Goal: Information Seeking & Learning: Learn about a topic

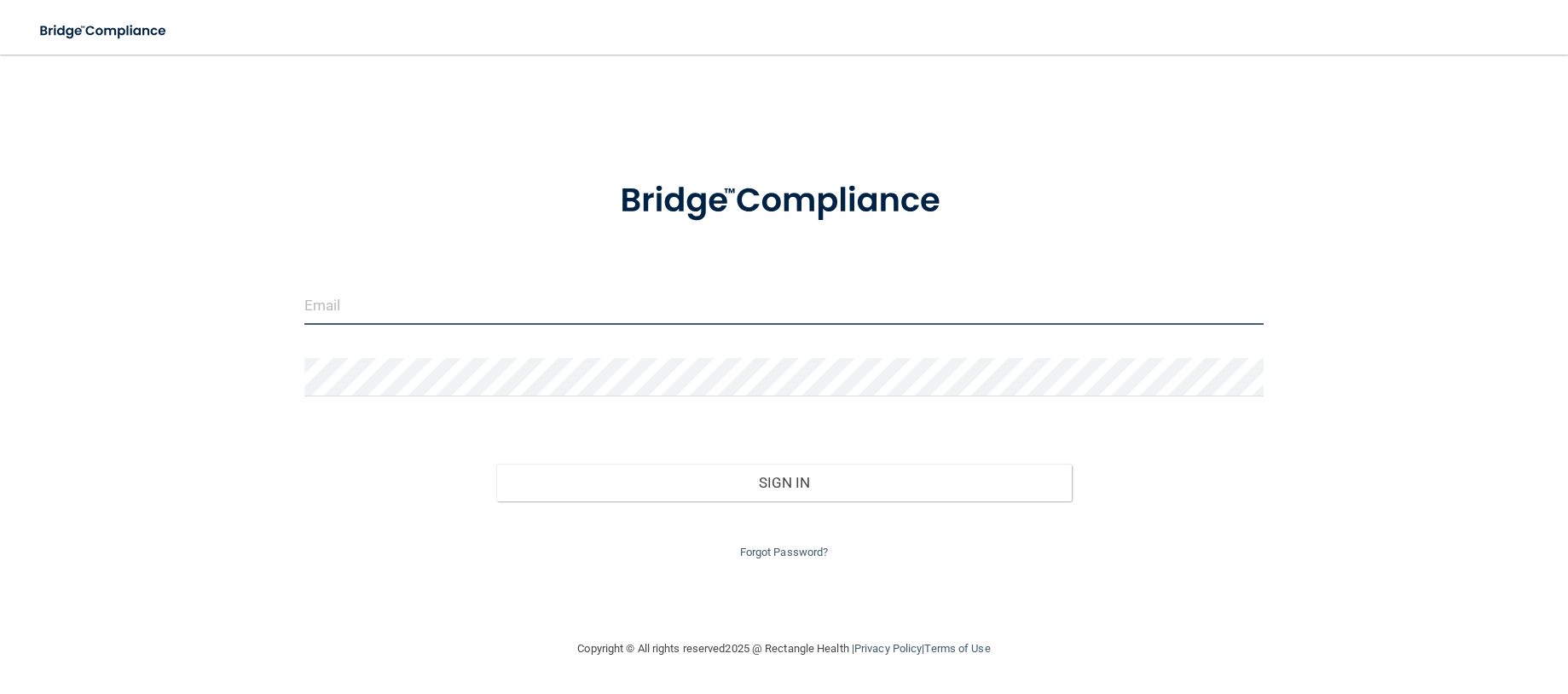
click at [647, 305] on input "email" at bounding box center [785, 305] width 961 height 38
type input "[PERSON_NAME][EMAIL_ADDRESS][DOMAIN_NAME]"
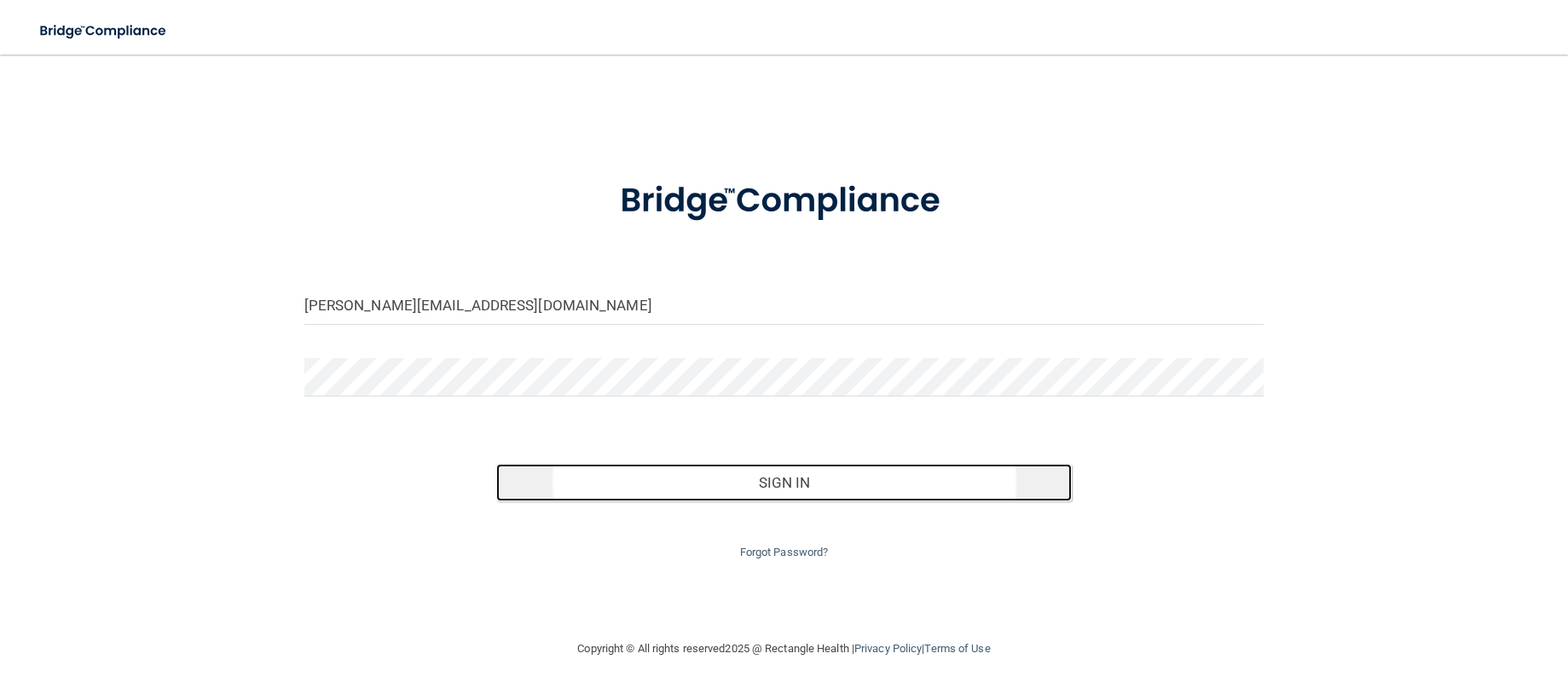
click at [739, 473] on button "Sign In" at bounding box center [784, 482] width 576 height 37
click at [698, 480] on button "Sign In" at bounding box center [784, 482] width 576 height 37
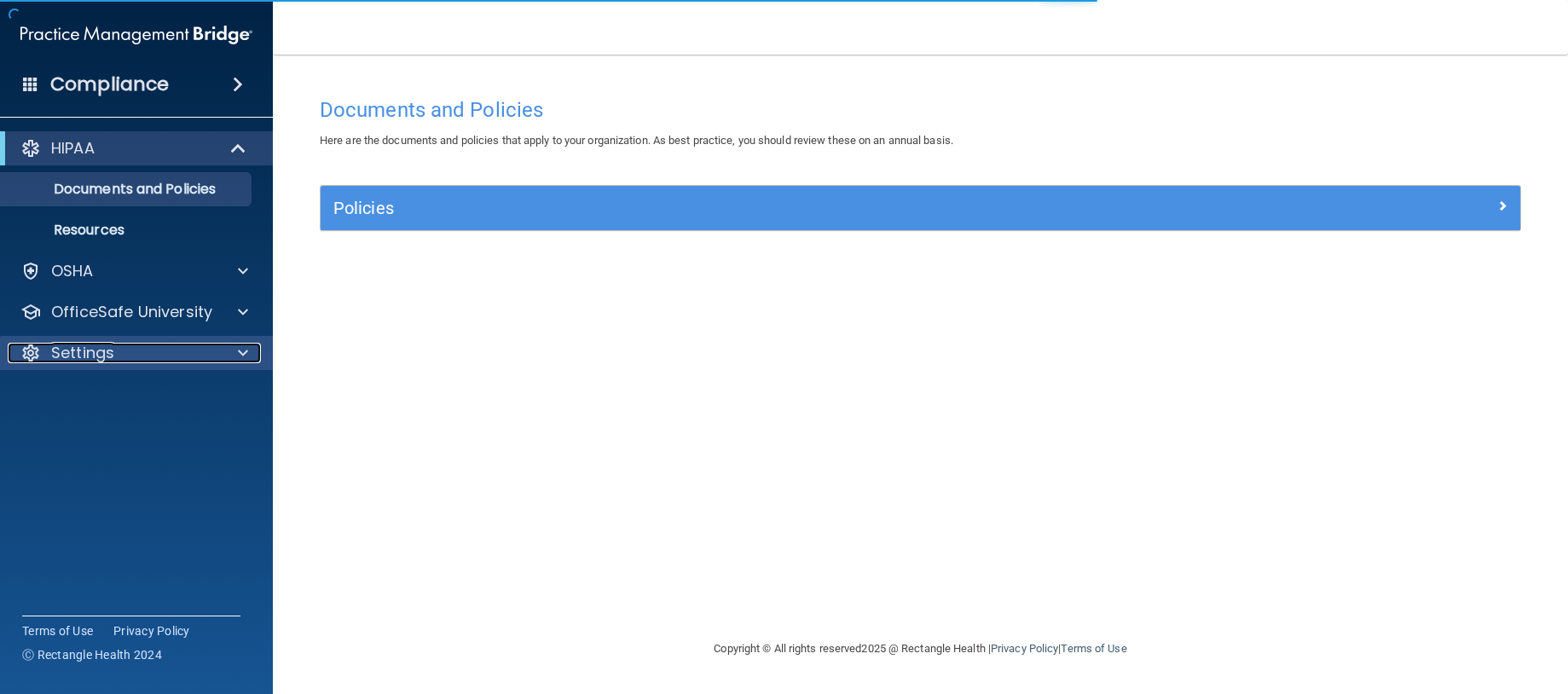
click at [233, 357] on div at bounding box center [241, 352] width 43 height 20
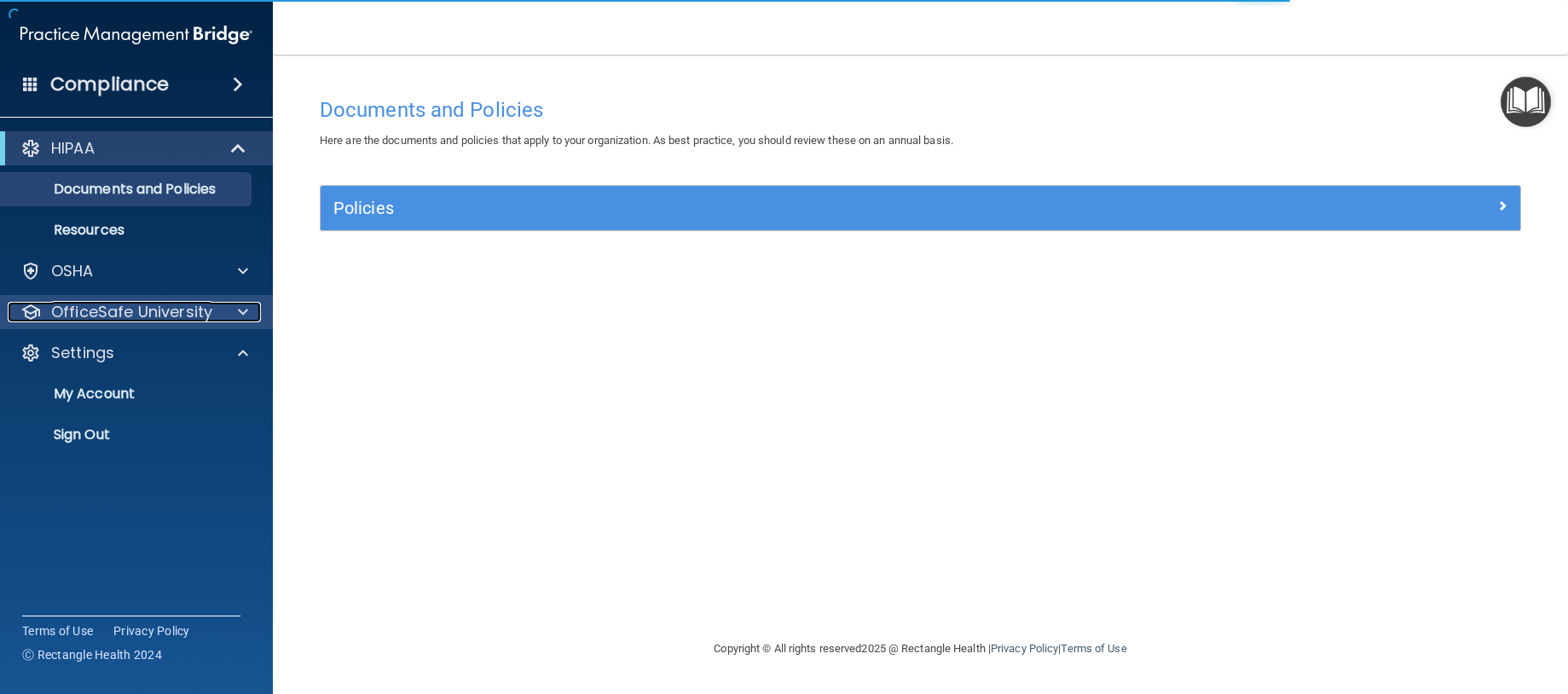
click at [235, 318] on div at bounding box center [241, 311] width 43 height 20
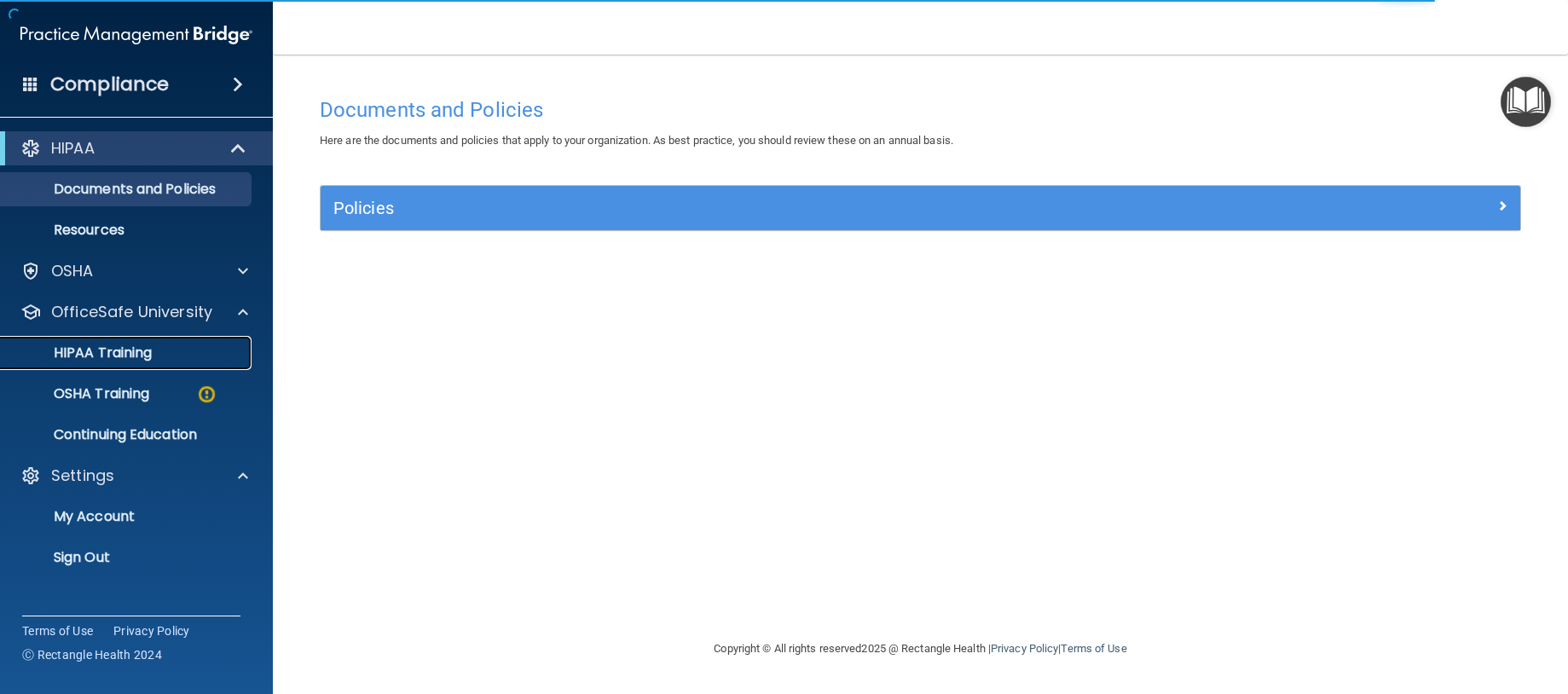
click at [147, 351] on p "HIPAA Training" at bounding box center [81, 353] width 140 height 17
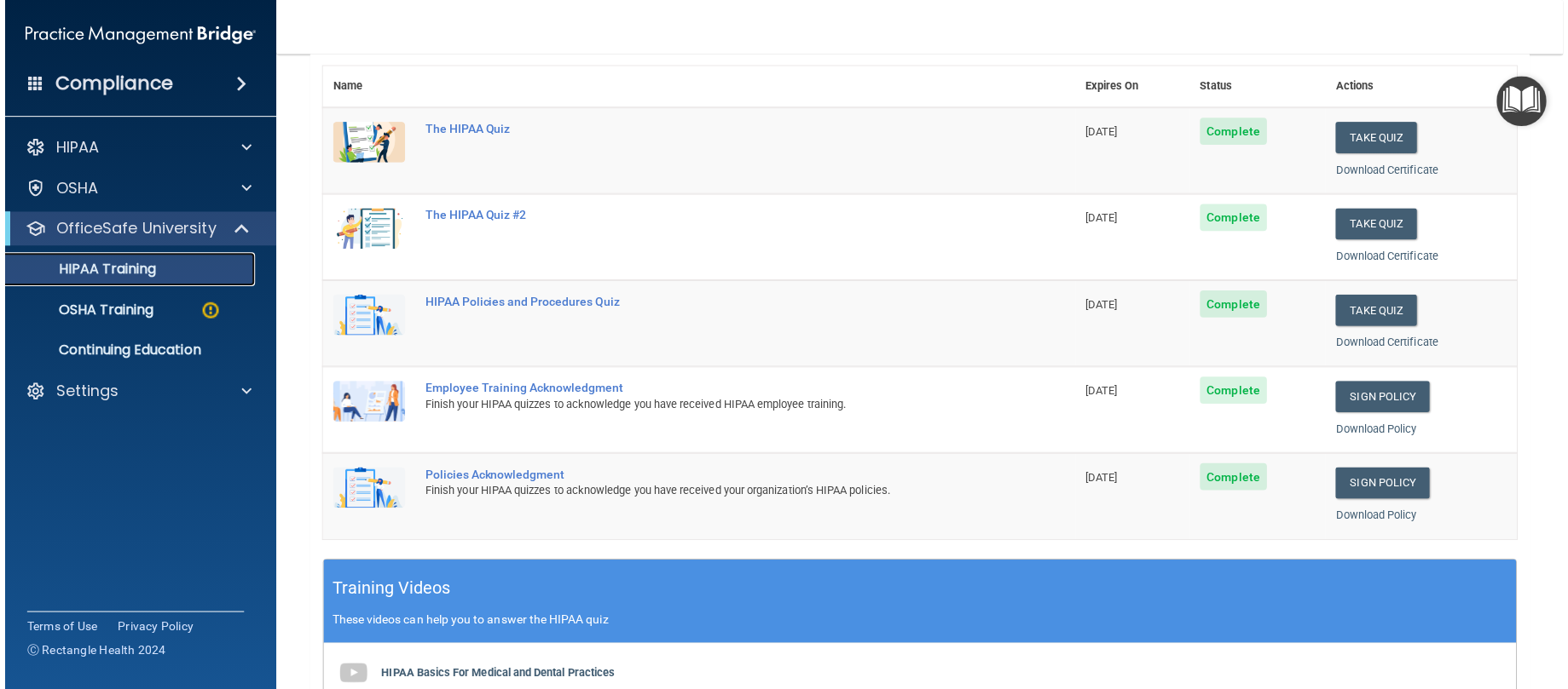
scroll to position [85, 0]
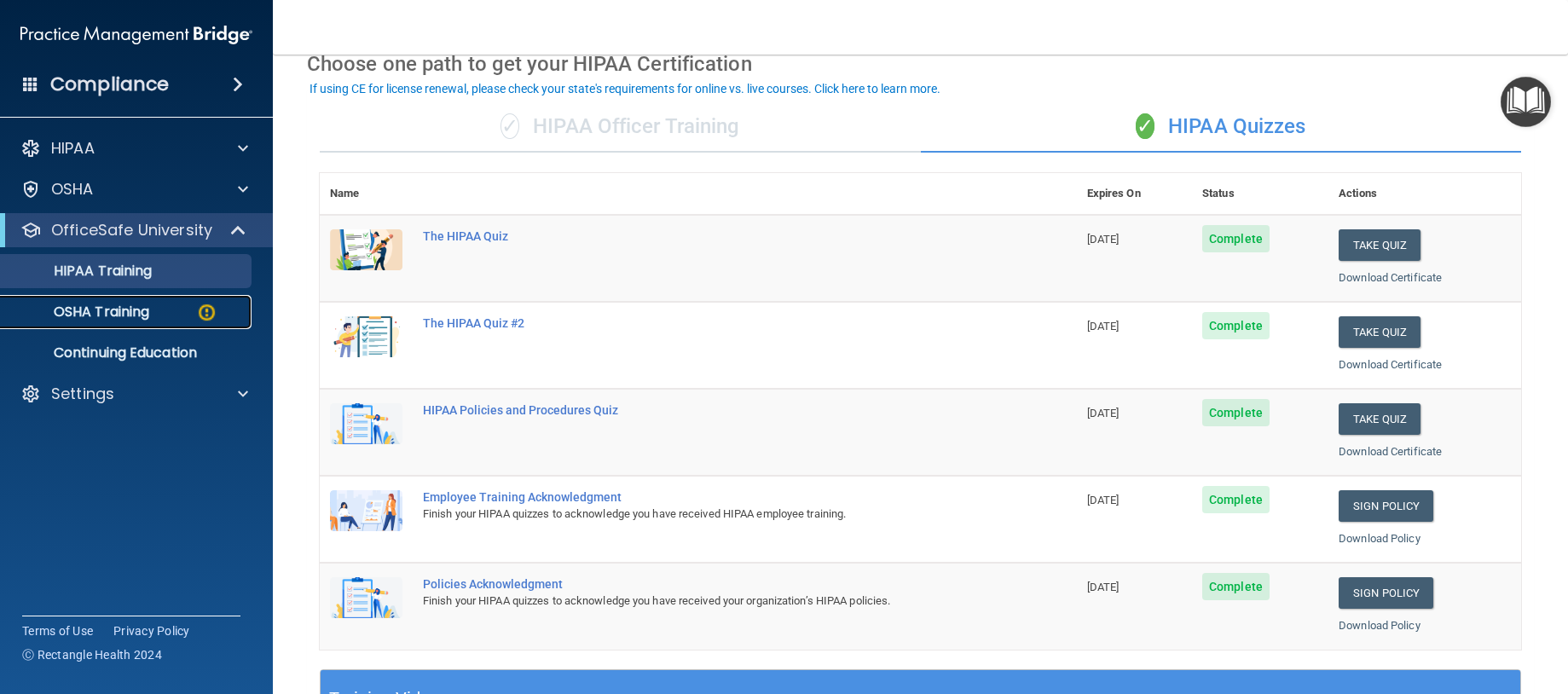
click at [89, 309] on p "OSHA Training" at bounding box center [80, 312] width 138 height 17
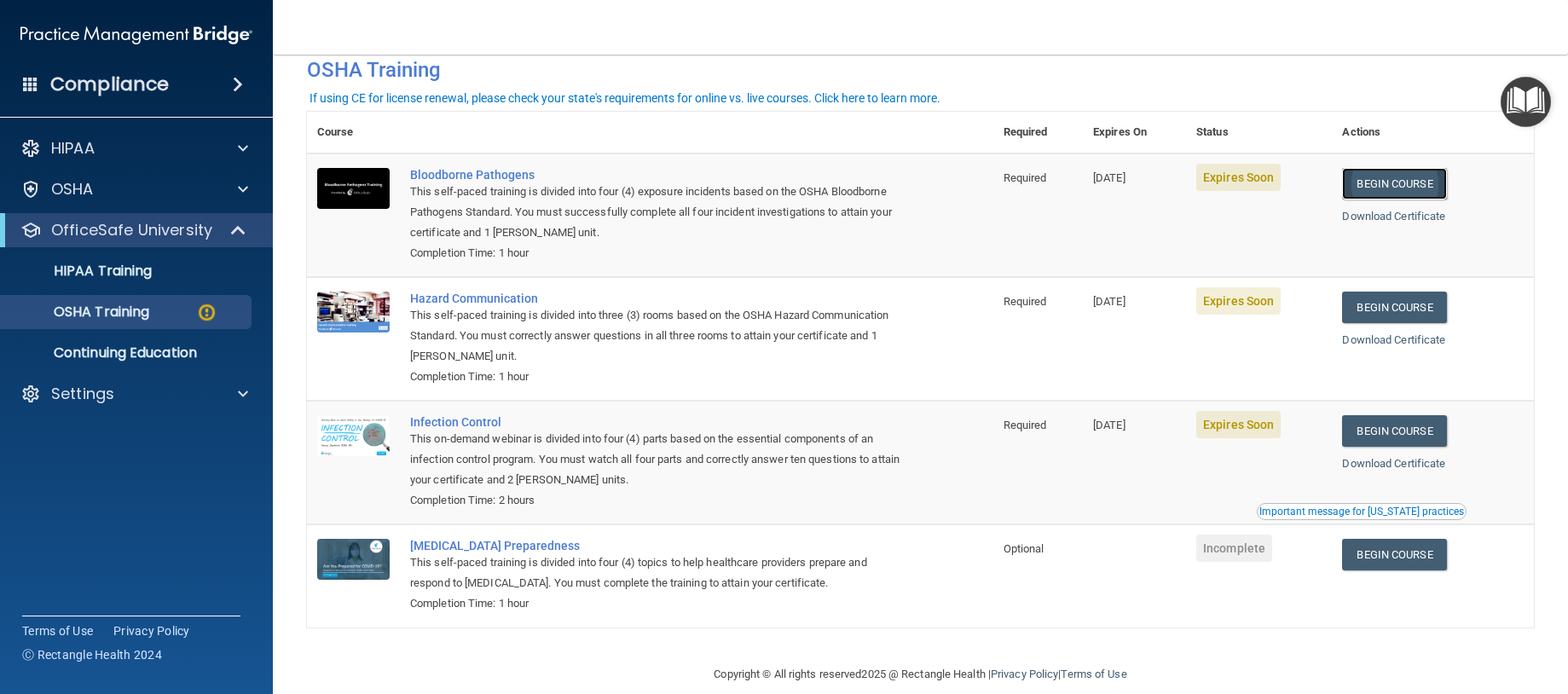
click at [1360, 185] on link "Begin Course" at bounding box center [1394, 183] width 104 height 32
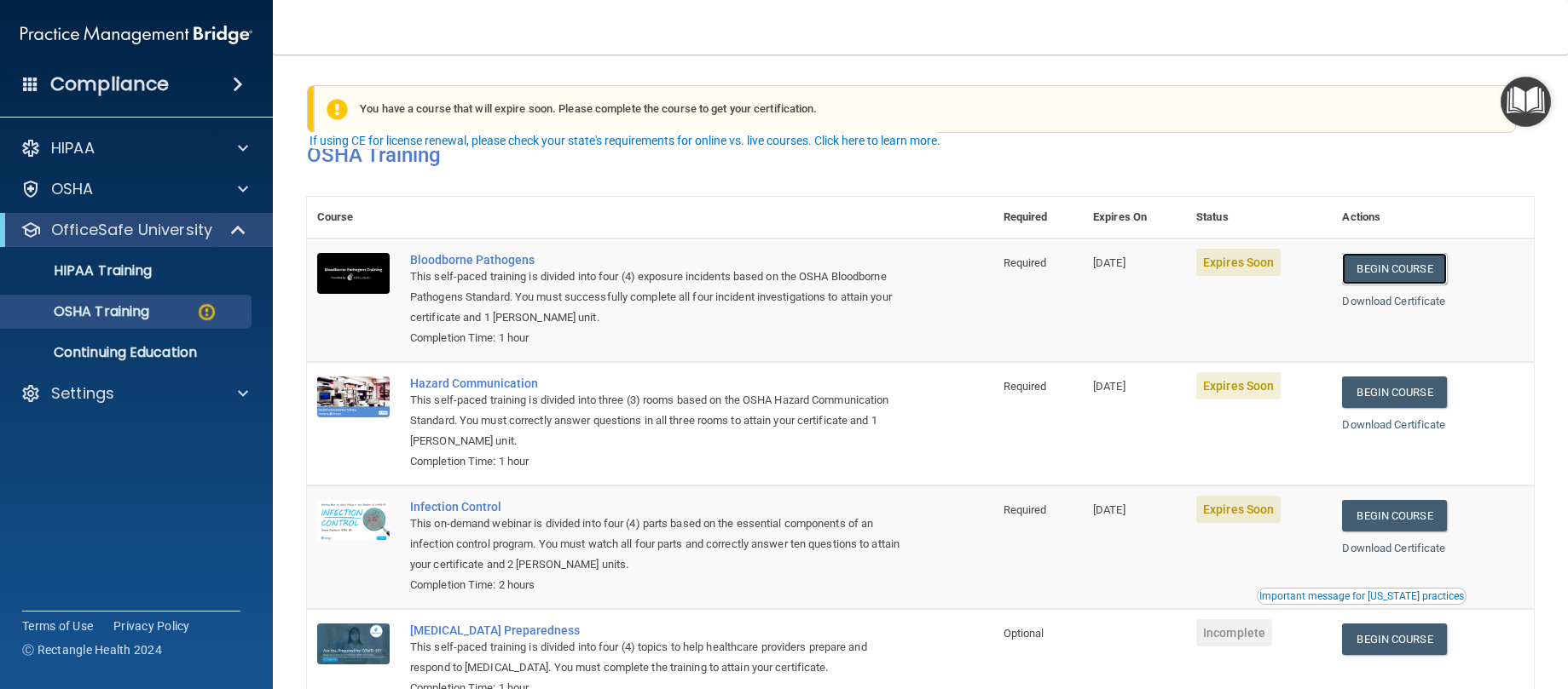
scroll to position [85, 0]
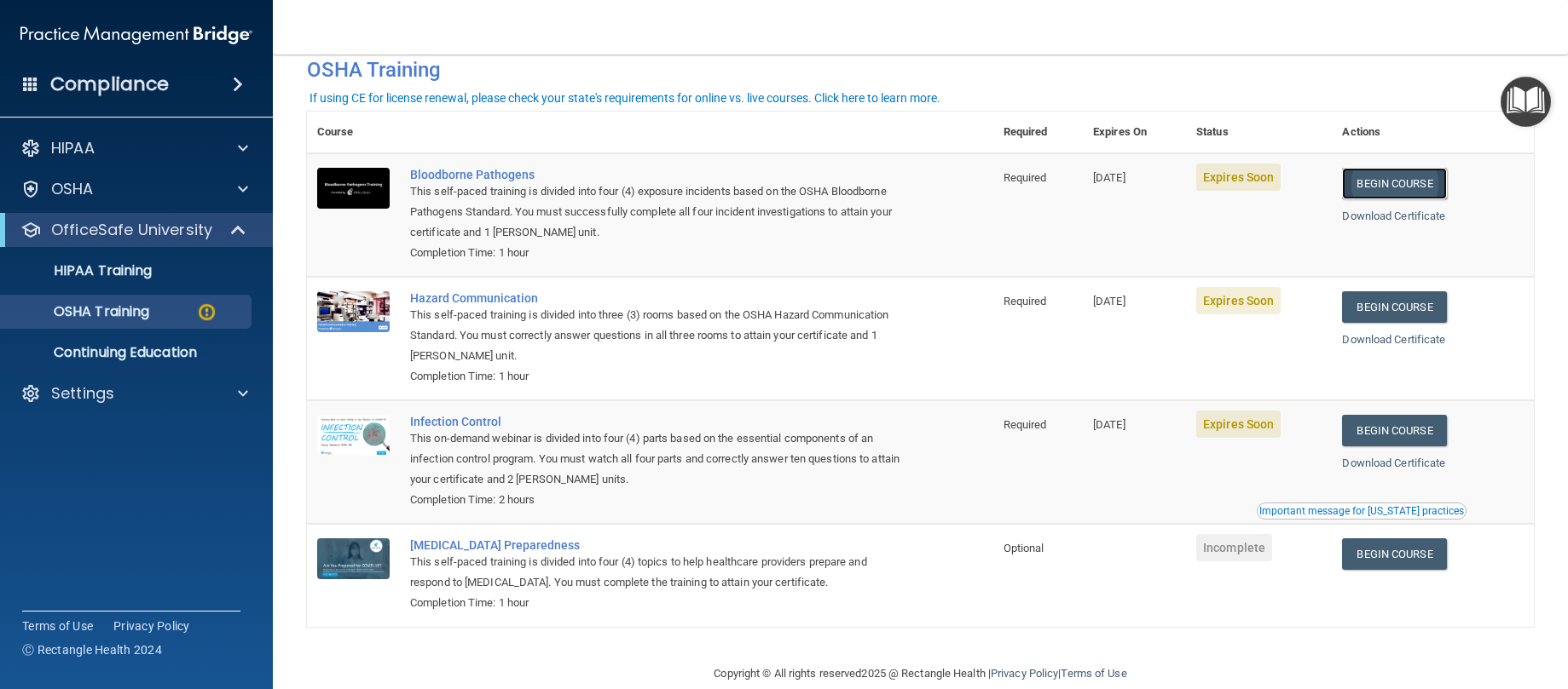
click at [1377, 183] on link "Begin Course" at bounding box center [1394, 183] width 104 height 31
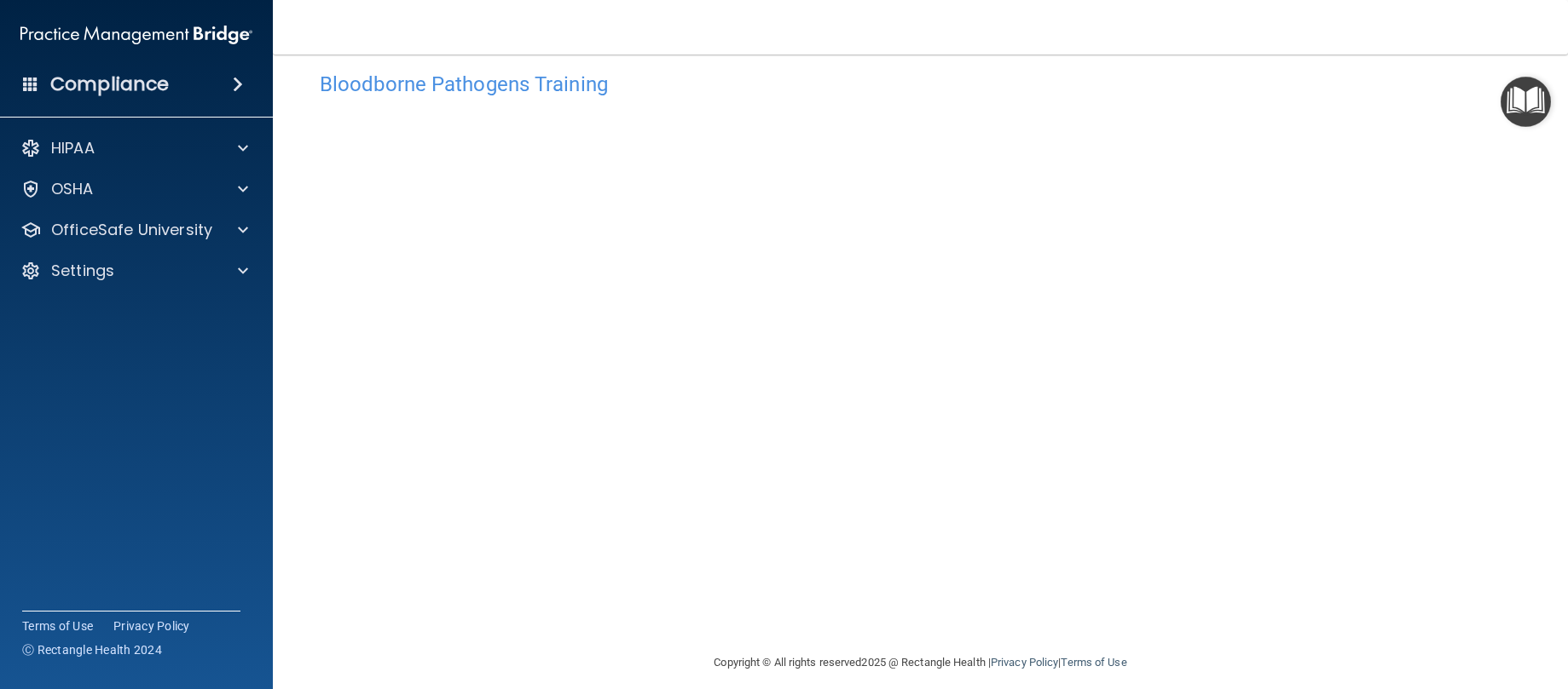
scroll to position [40, 0]
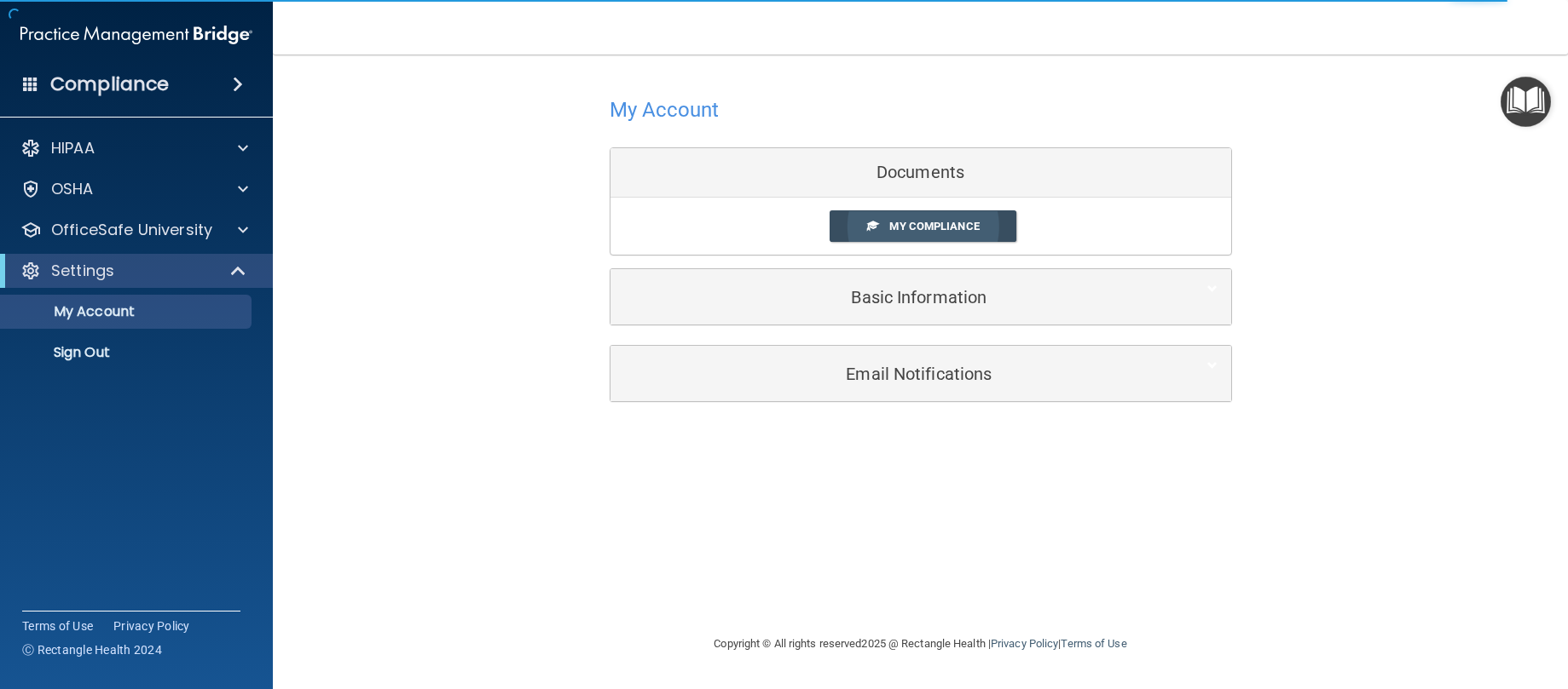
click at [916, 218] on link "My Compliance" at bounding box center [923, 226] width 187 height 31
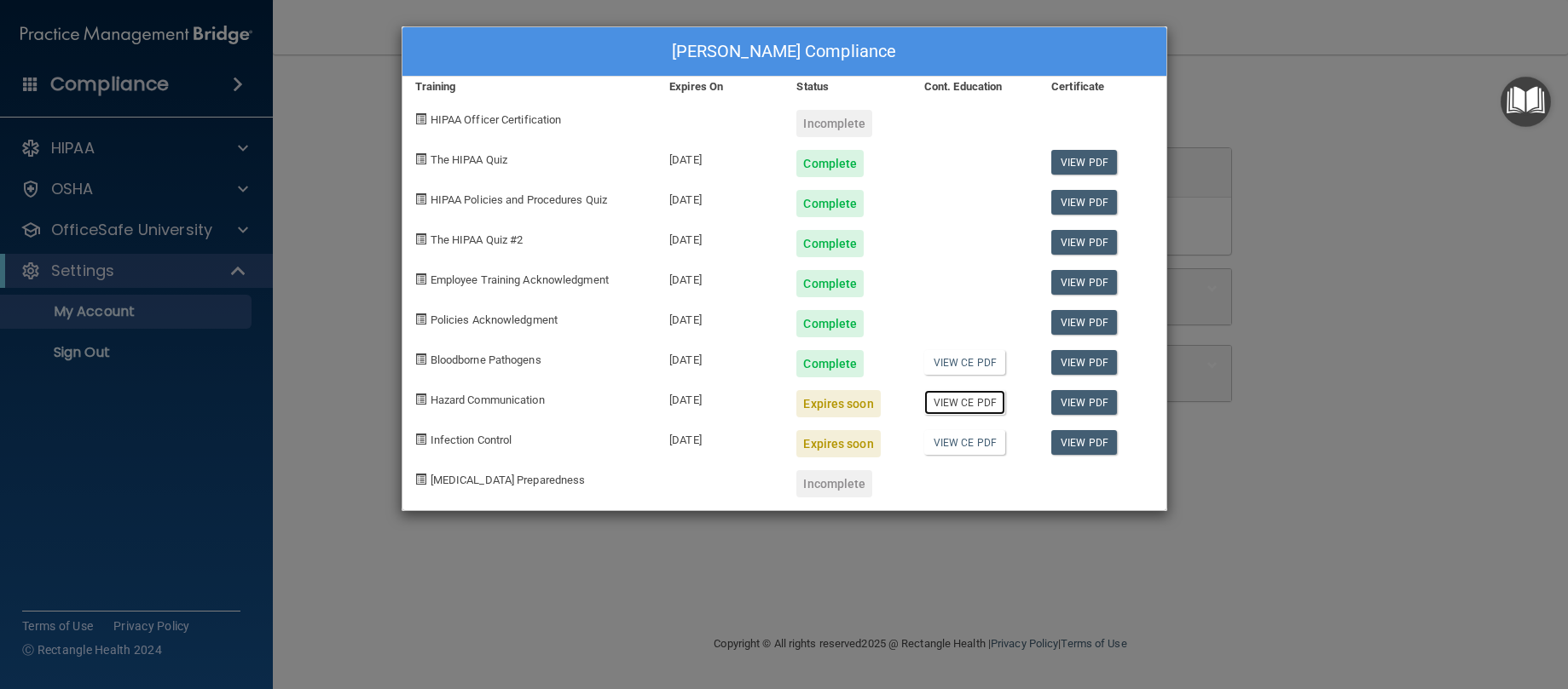
click at [961, 407] on link "View CE PDF" at bounding box center [964, 403] width 81 height 25
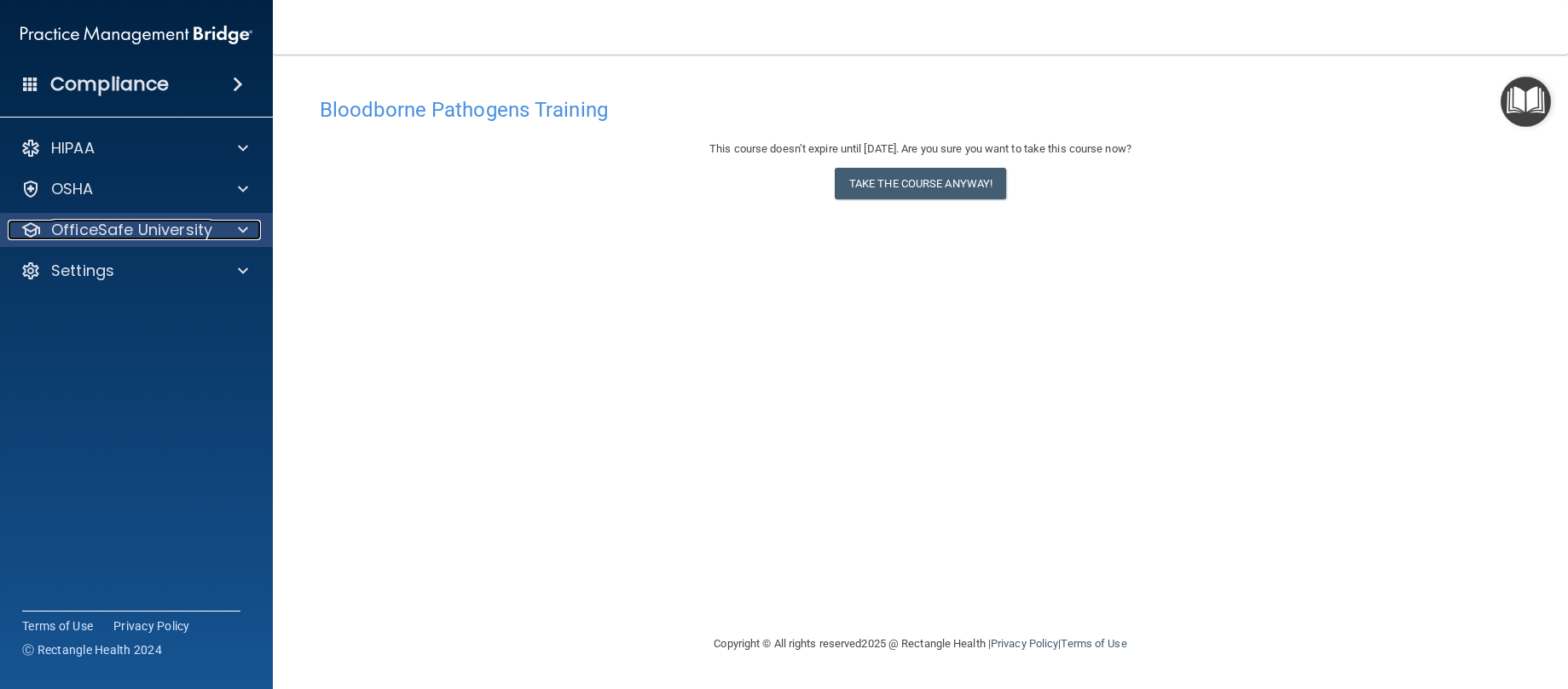
click at [243, 229] on span at bounding box center [243, 229] width 11 height 20
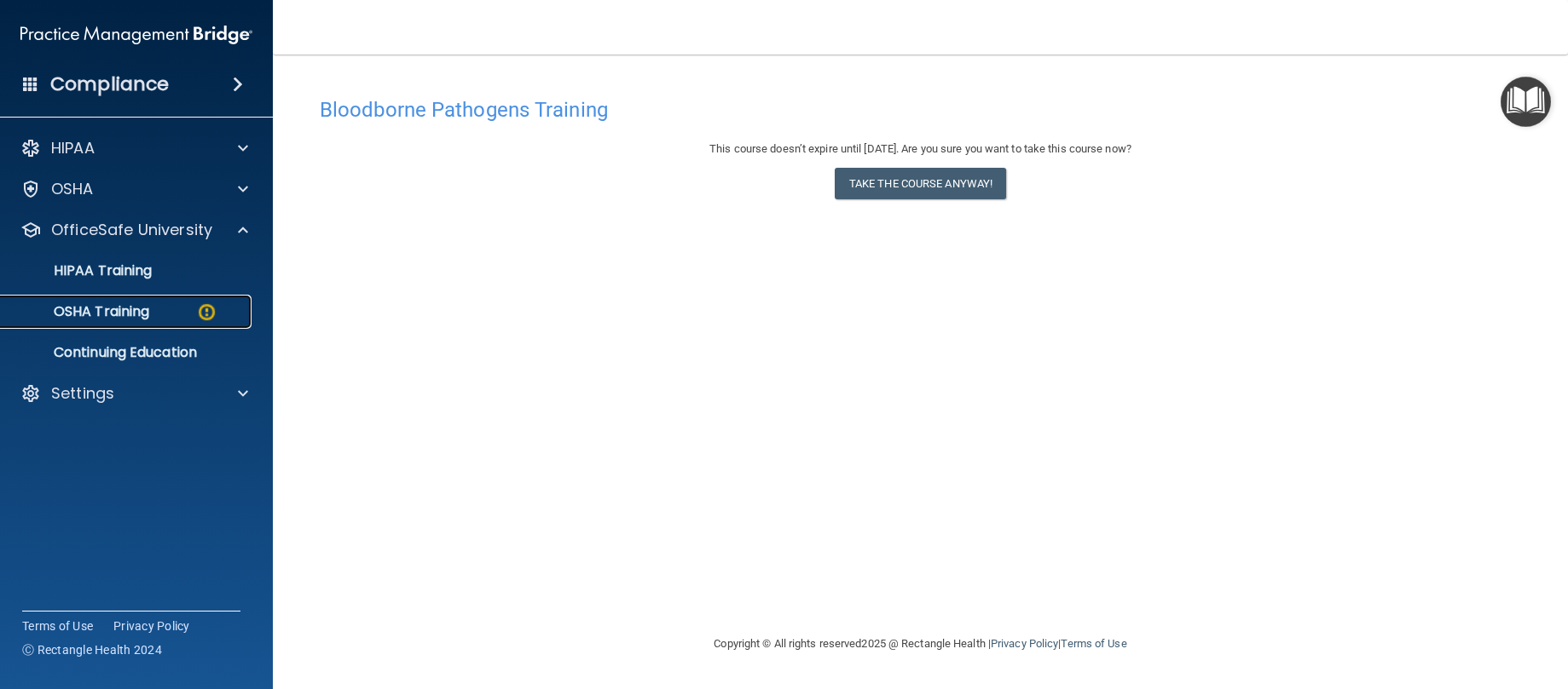
click at [211, 307] on img at bounding box center [206, 312] width 21 height 21
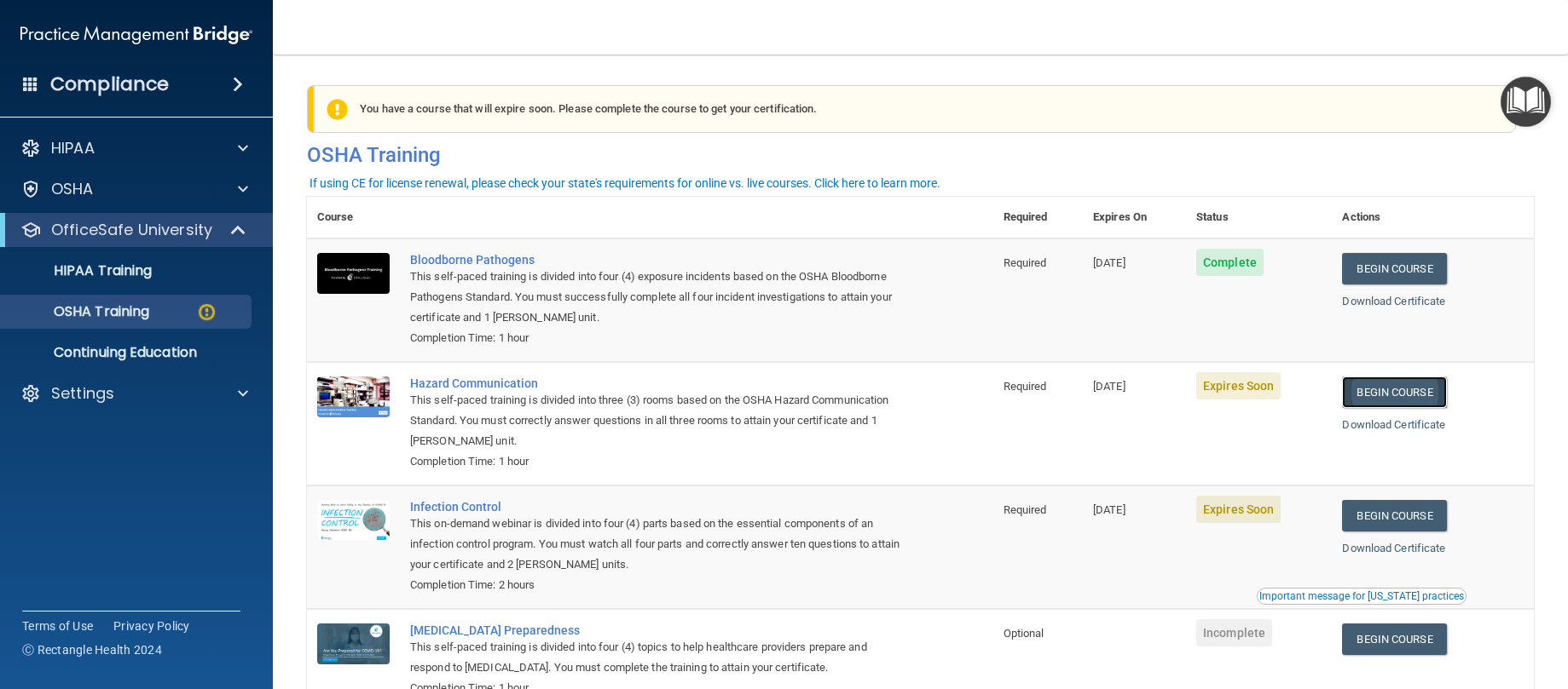
click at [1384, 394] on link "Begin Course" at bounding box center [1394, 392] width 104 height 31
click at [1376, 426] on link "Download Certificate" at bounding box center [1394, 424] width 103 height 12
click at [1384, 396] on link "Begin Course" at bounding box center [1394, 392] width 104 height 31
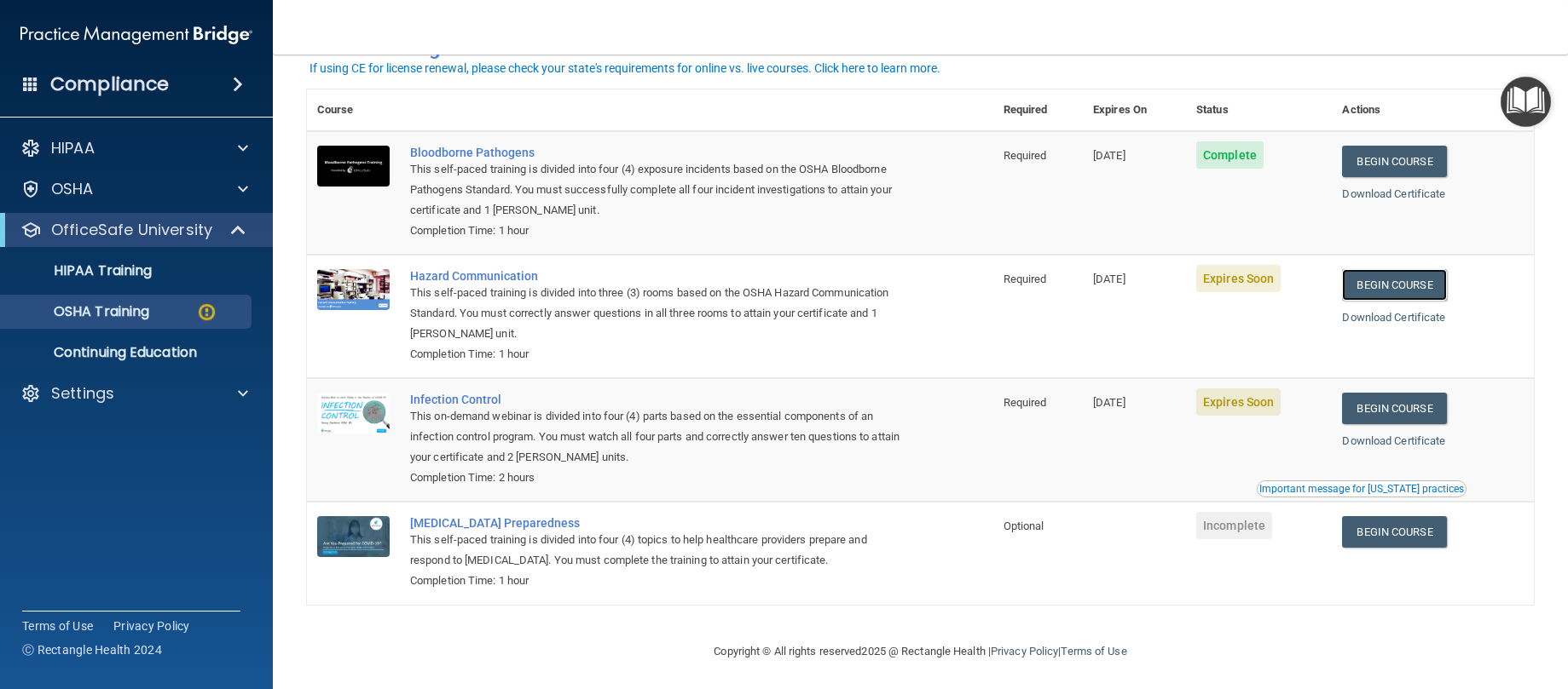
scroll to position [115, 0]
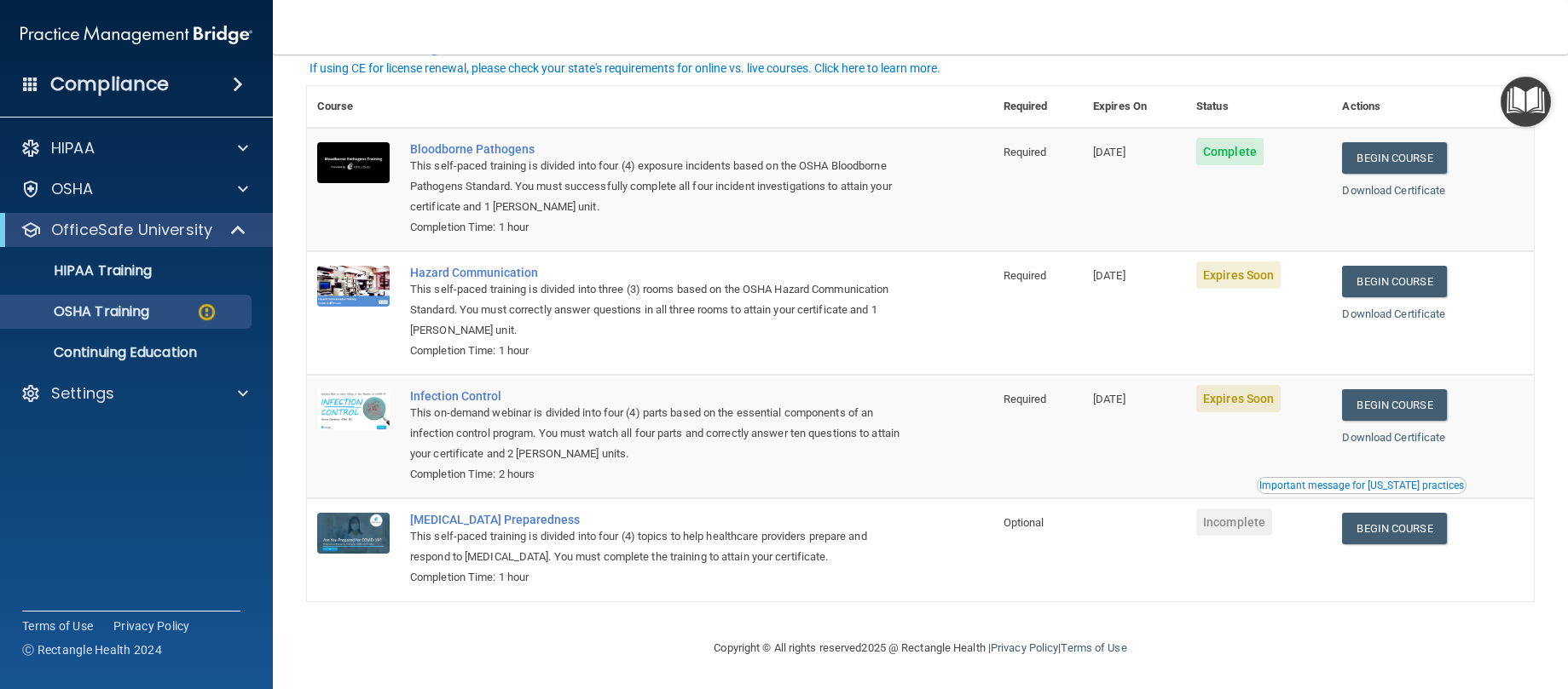
click at [1344, 488] on div "Important message for California practices" at bounding box center [1362, 486] width 204 height 10
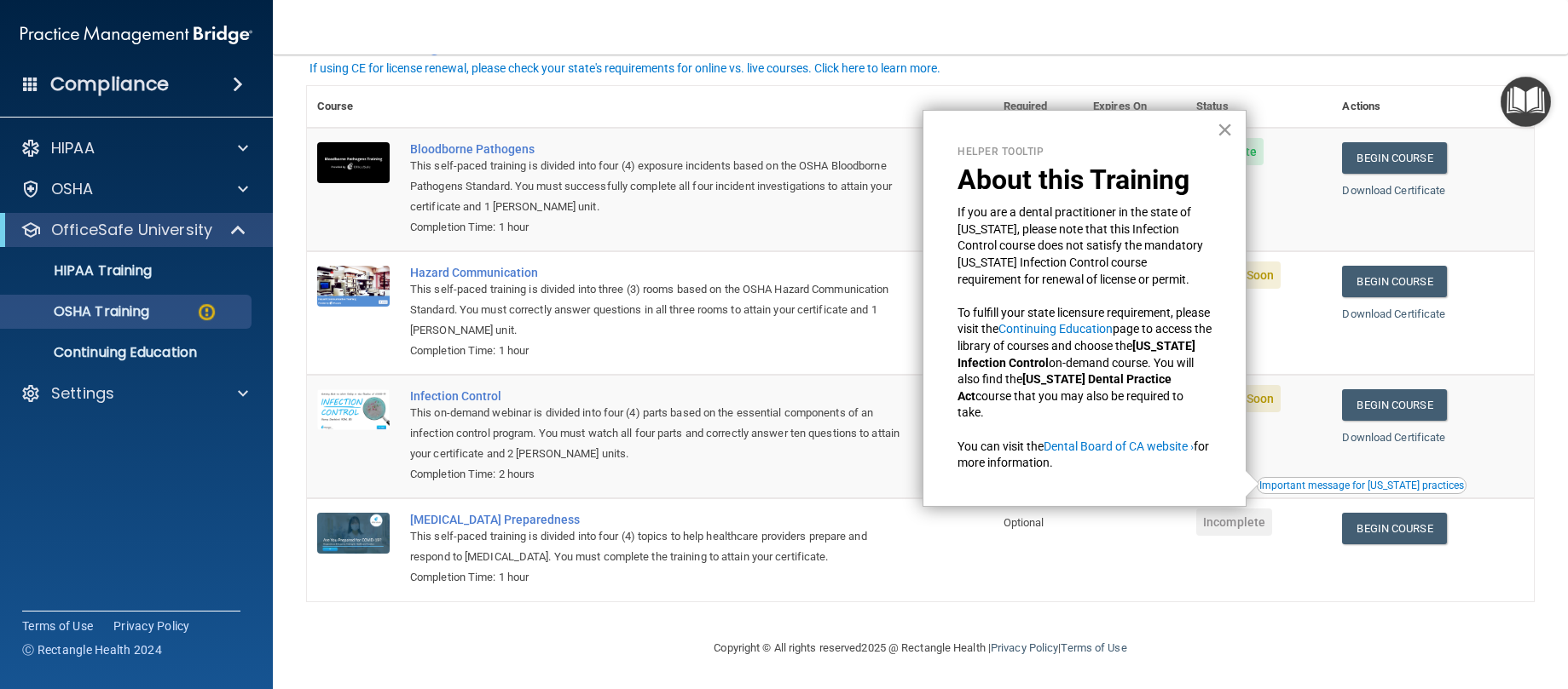
click at [1223, 132] on button "×" at bounding box center [1224, 129] width 16 height 28
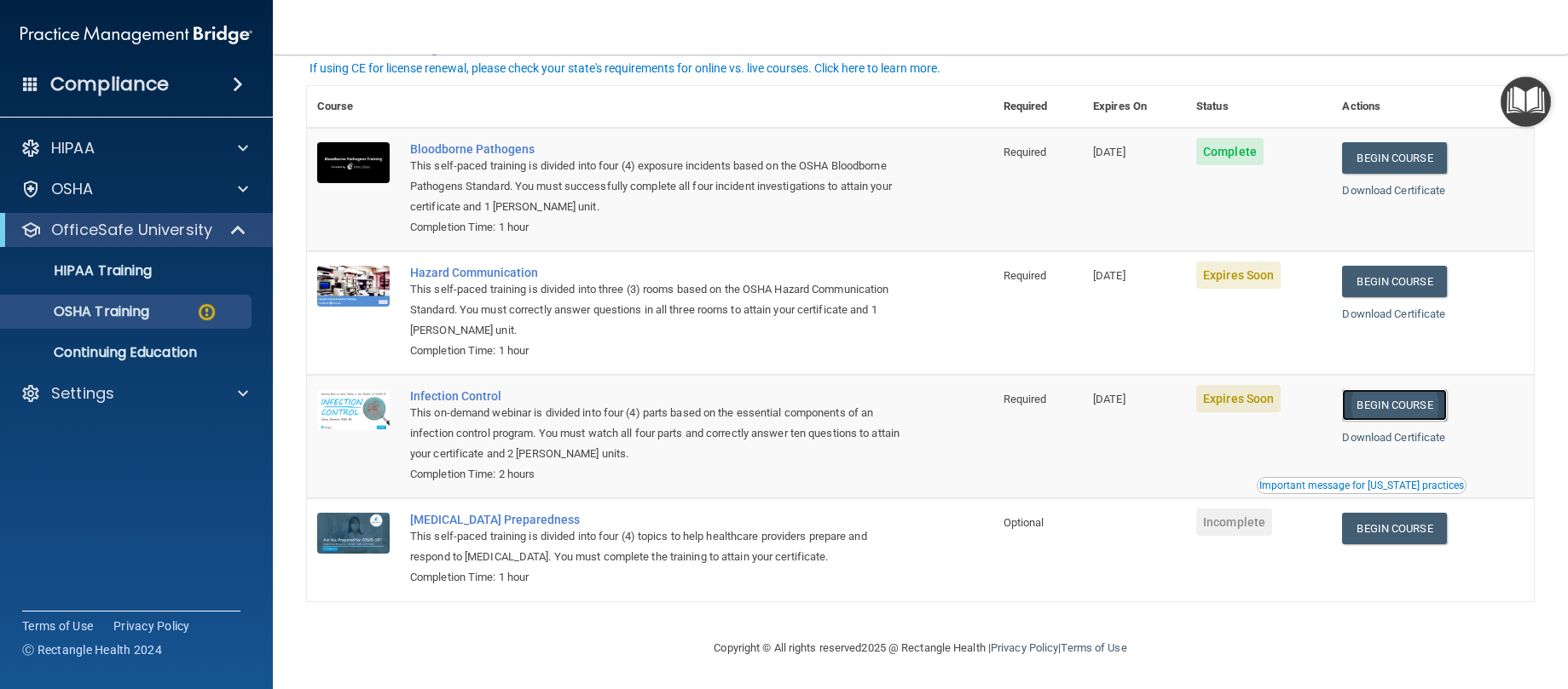
click at [1381, 398] on link "Begin Course" at bounding box center [1394, 405] width 104 height 31
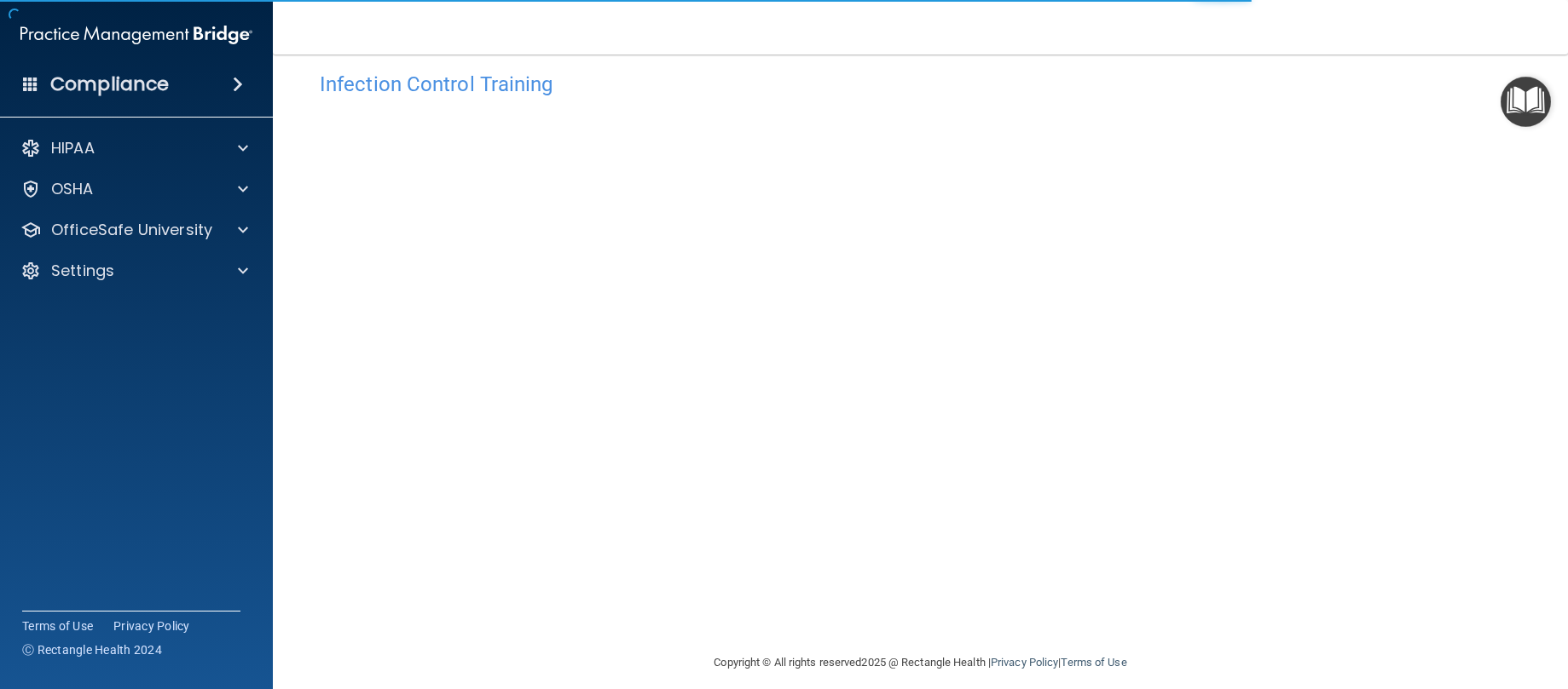
scroll to position [40, 0]
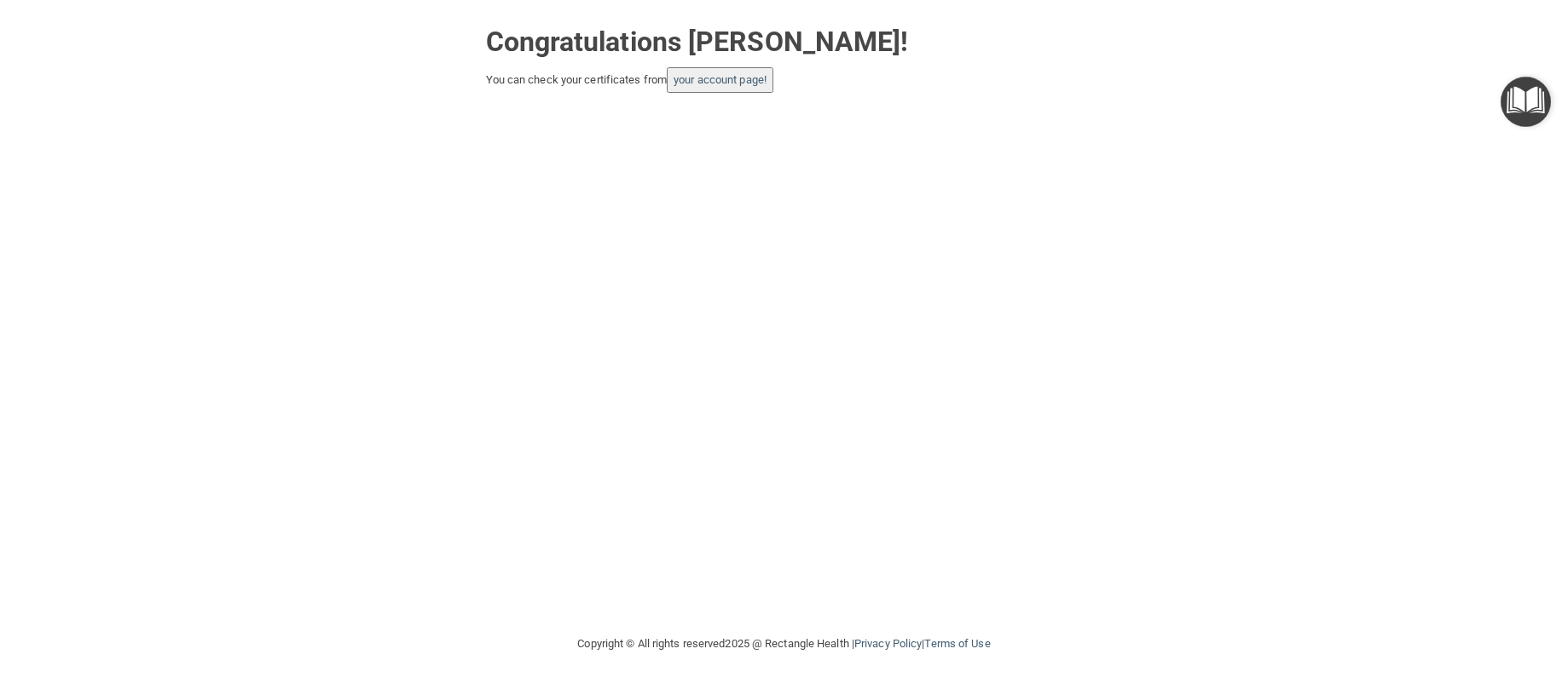
click at [714, 87] on button "your account page!" at bounding box center [720, 80] width 107 height 26
click at [750, 77] on link "your account page!" at bounding box center [720, 79] width 93 height 12
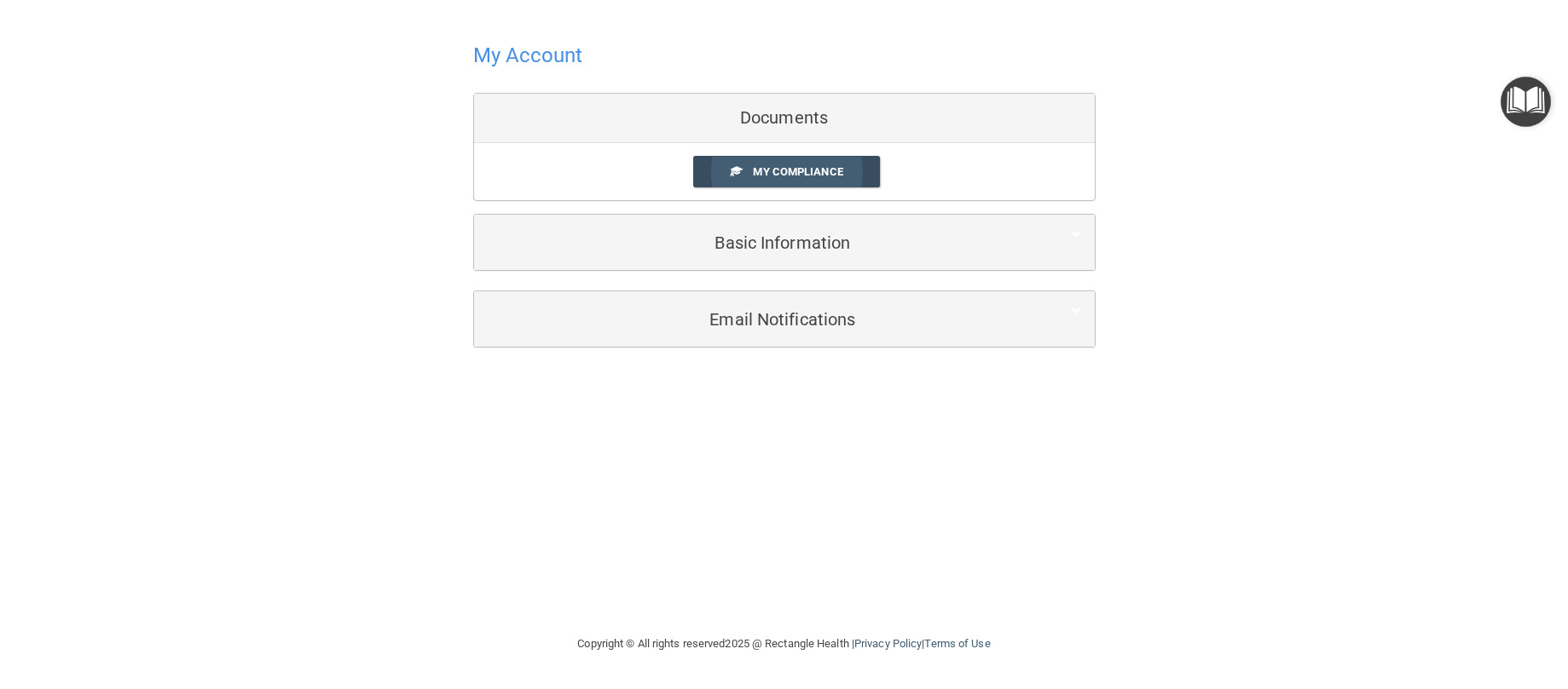
click at [812, 163] on link "My Compliance" at bounding box center [787, 171] width 187 height 31
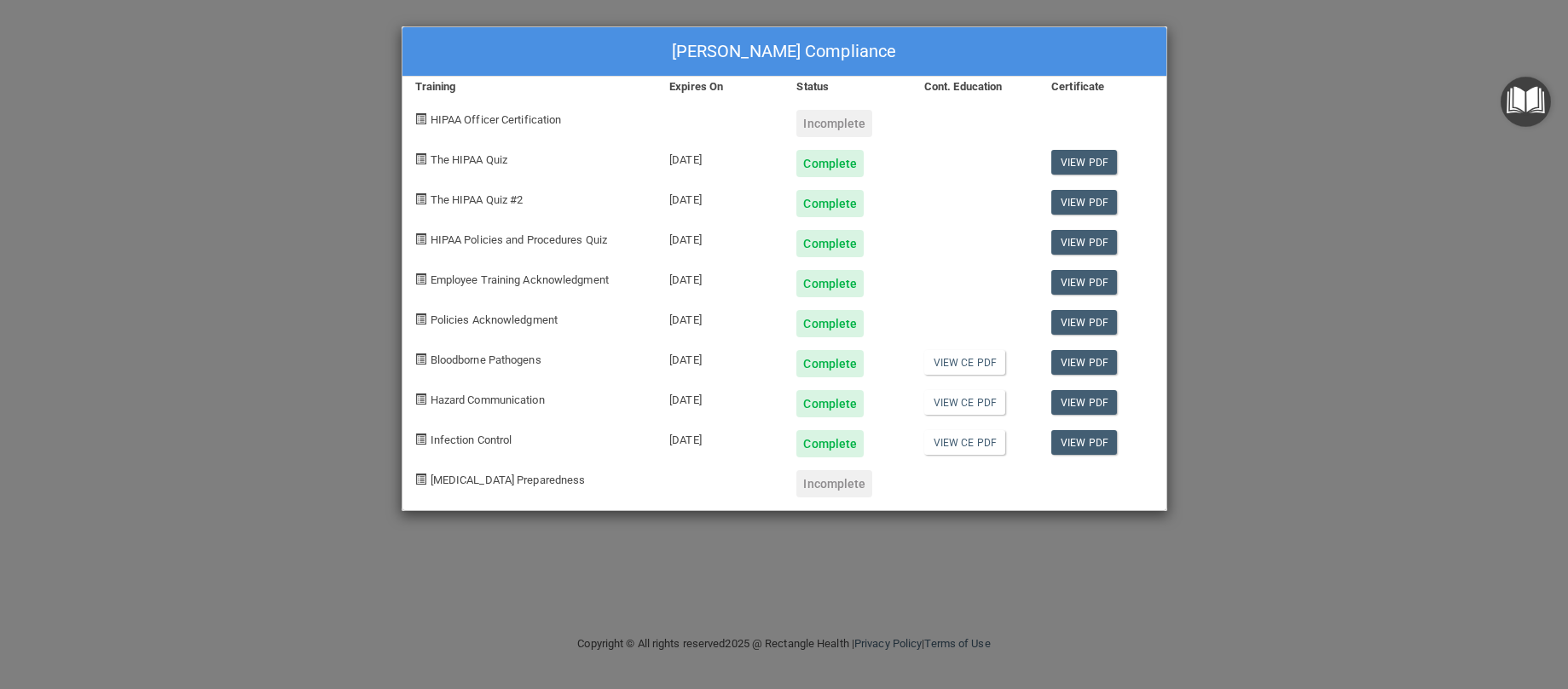
click at [1347, 425] on div "[PERSON_NAME] Compliance Training Expires On Status Cont. Education Certificate…" at bounding box center [784, 344] width 1568 height 689
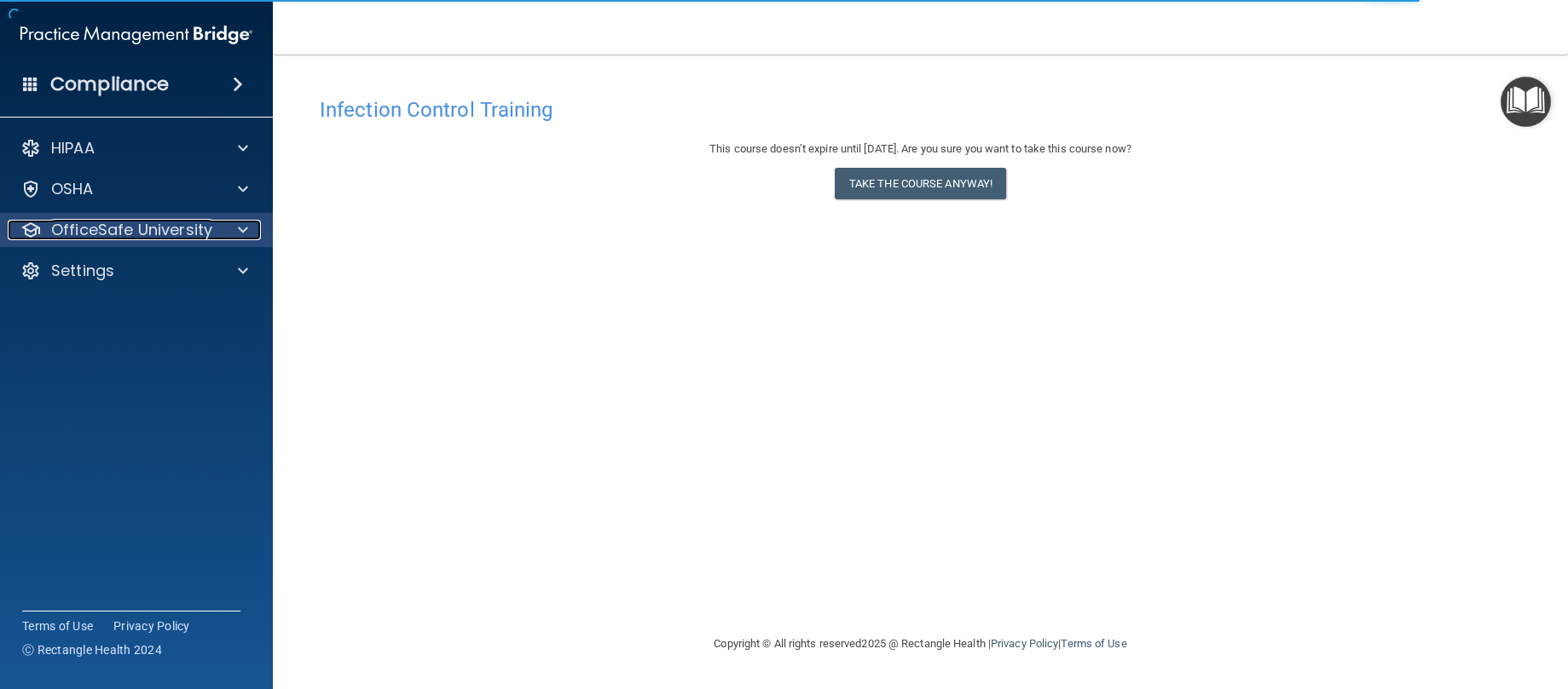
click at [169, 235] on p "OfficeSafe University" at bounding box center [132, 229] width 161 height 20
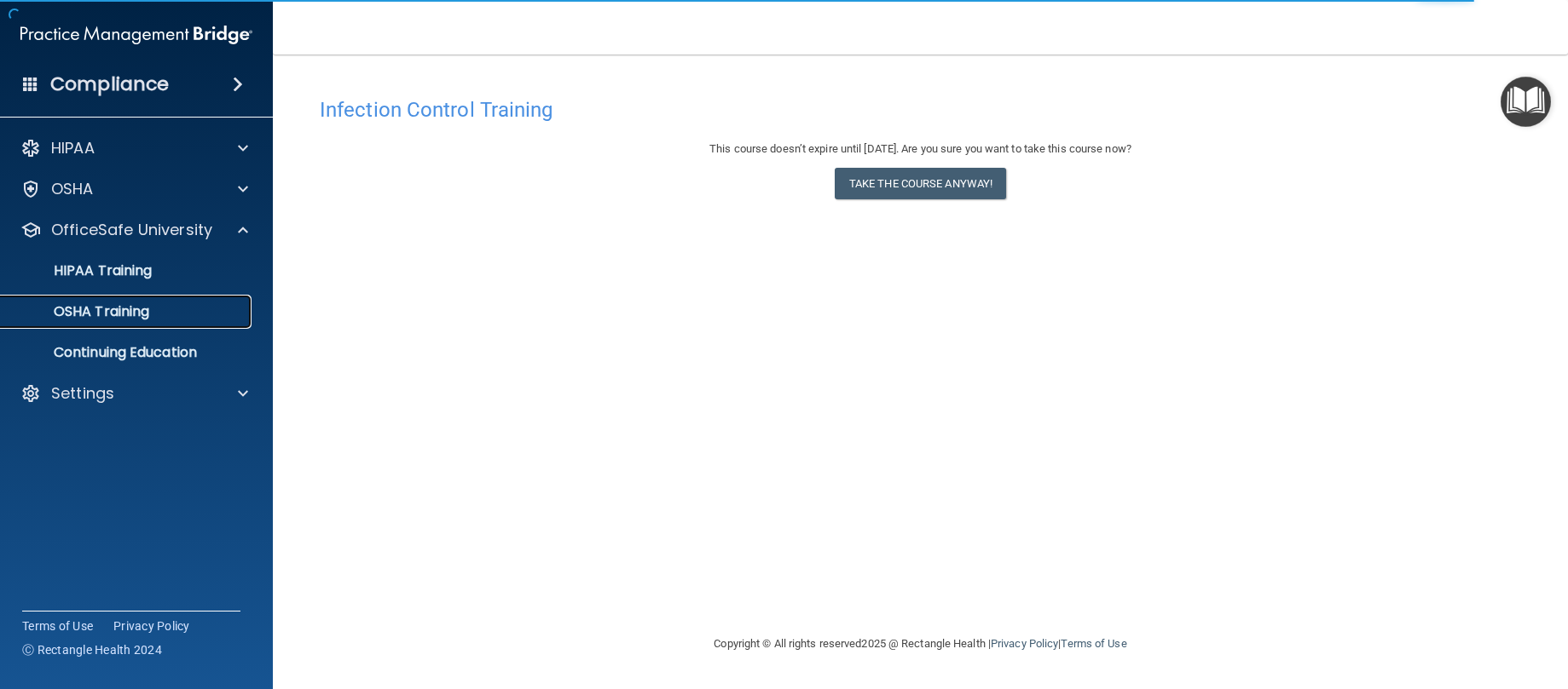
click at [182, 302] on link "OSHA Training" at bounding box center [117, 312] width 268 height 34
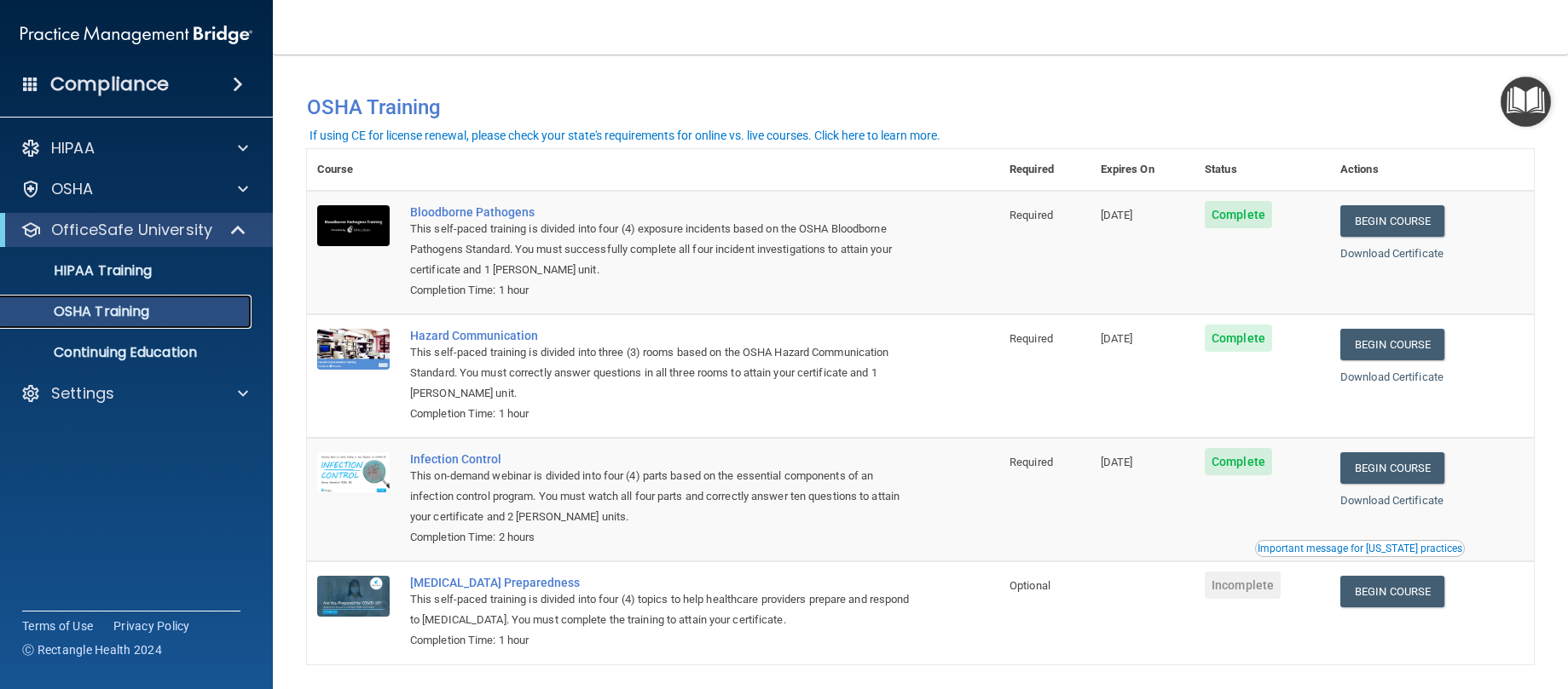
scroll to position [68, 0]
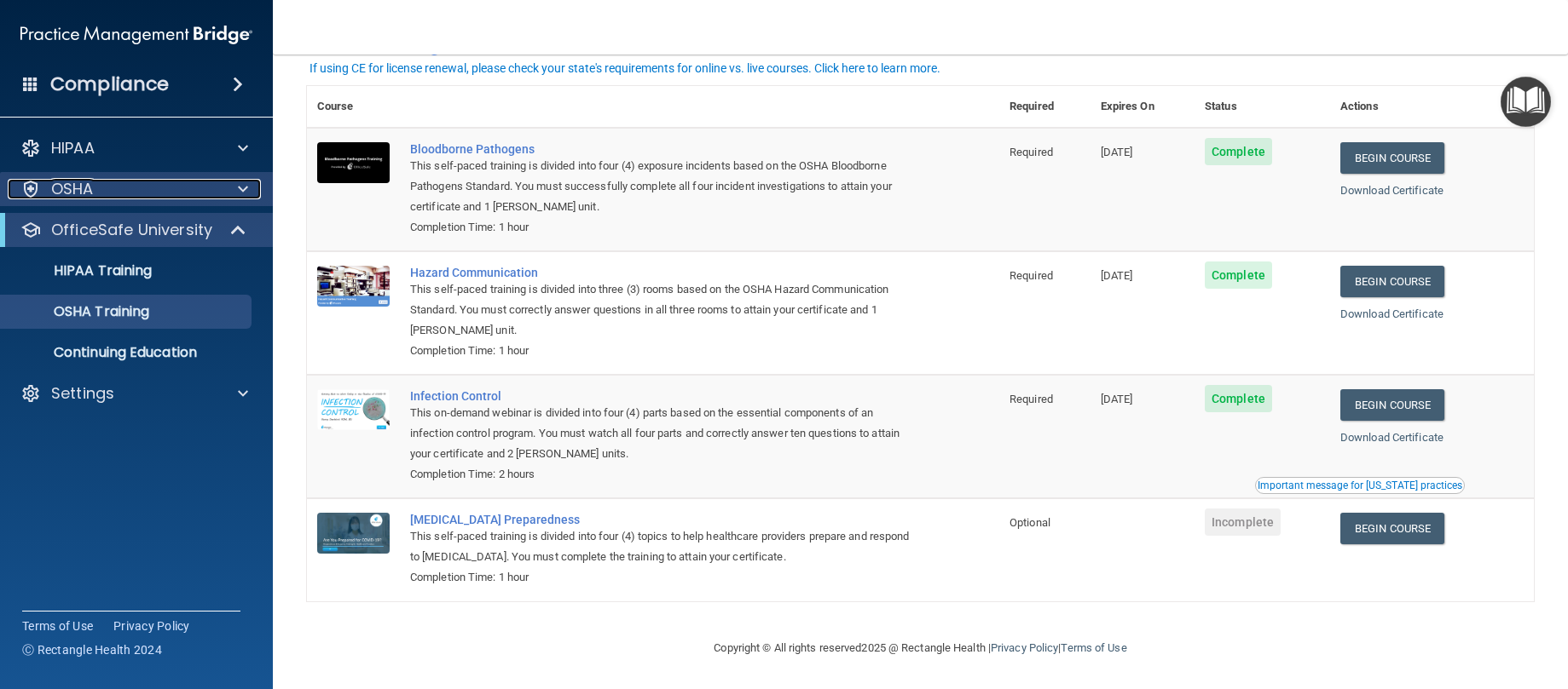
click at [236, 198] on div at bounding box center [241, 189] width 43 height 20
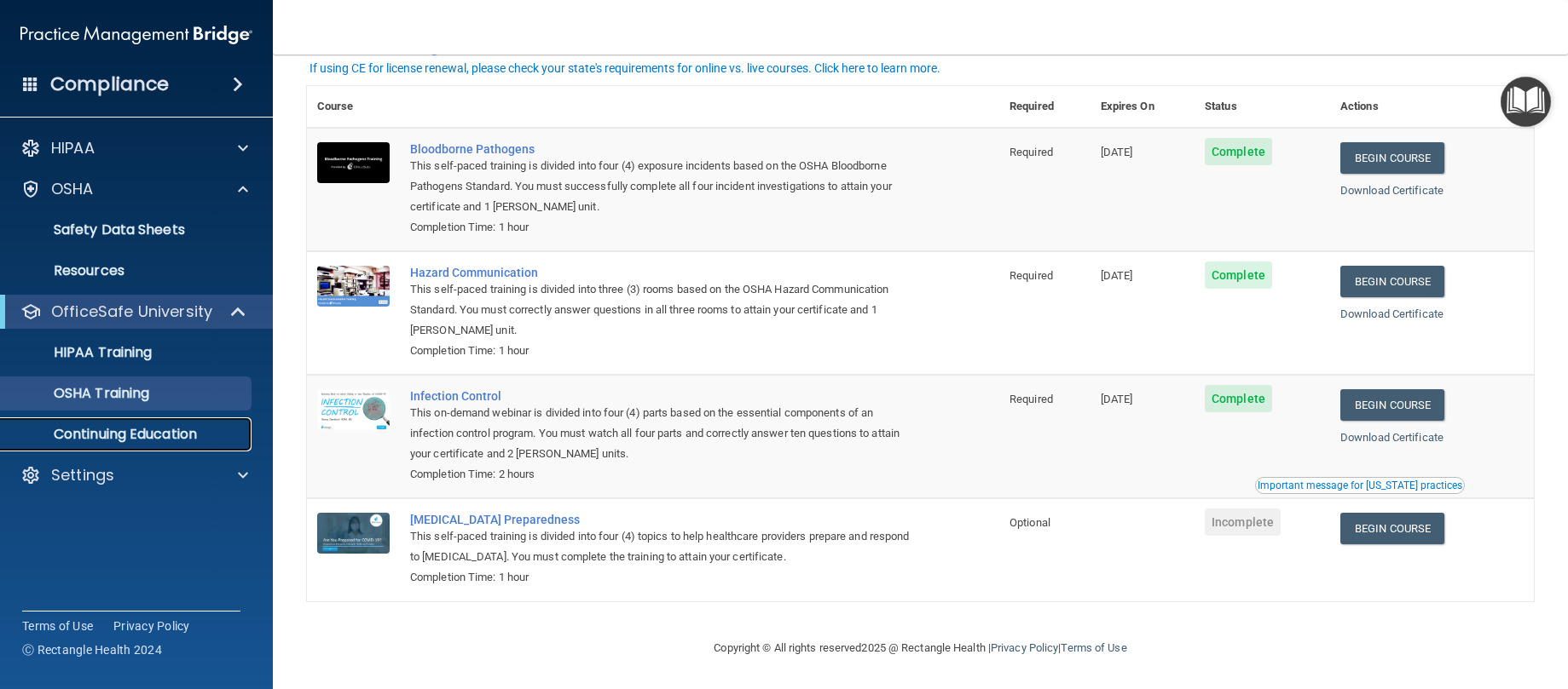
click at [170, 441] on p "Continuing Education" at bounding box center [128, 435] width 233 height 17
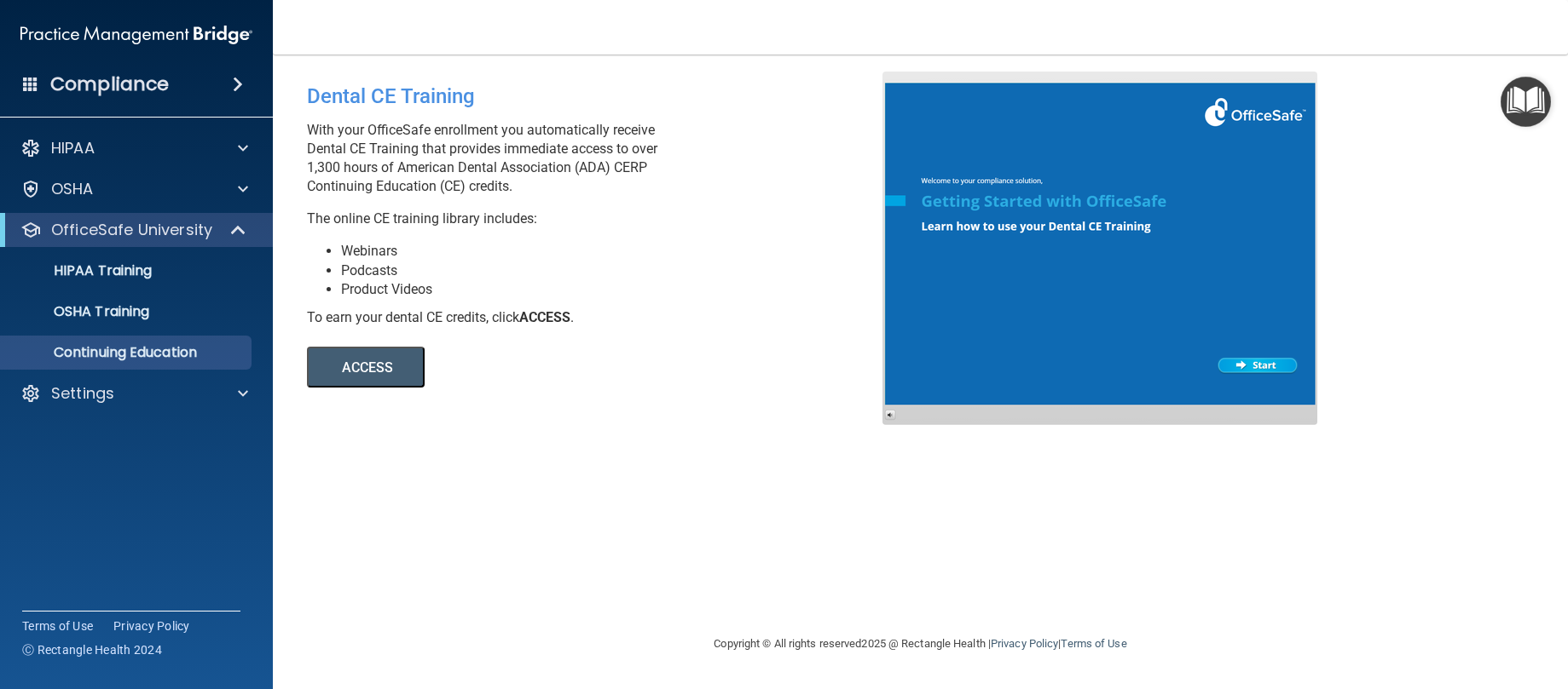
click at [337, 377] on button "ACCESS" at bounding box center [366, 366] width 117 height 41
